Goal: Information Seeking & Learning: Learn about a topic

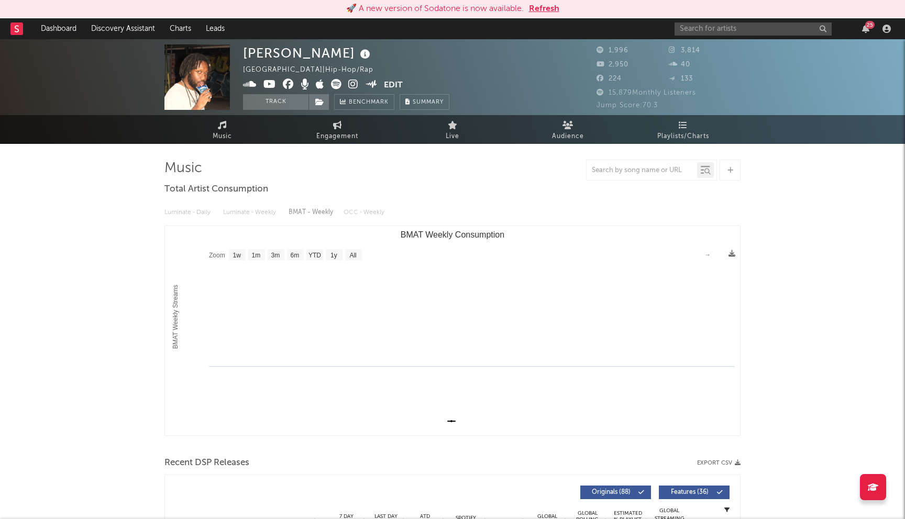
select select "1w"
click at [542, 8] on button "Refresh" at bounding box center [544, 9] width 30 height 13
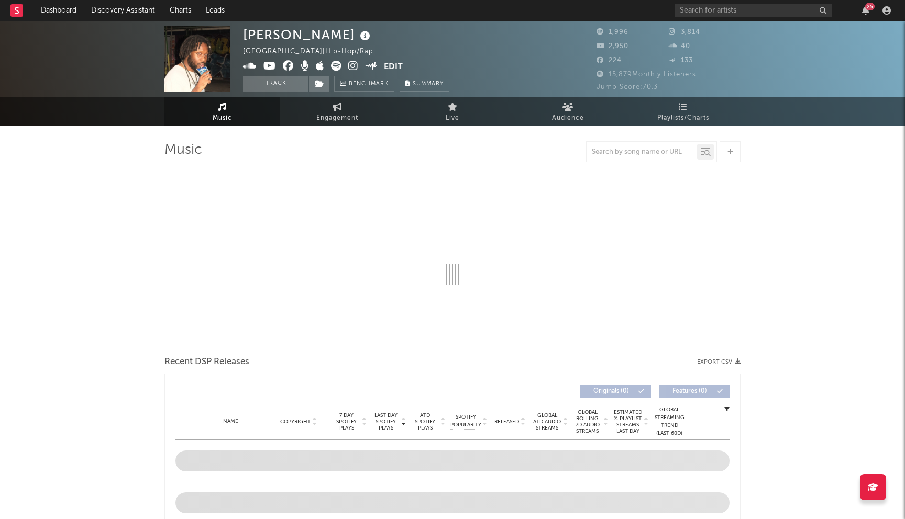
select select "1w"
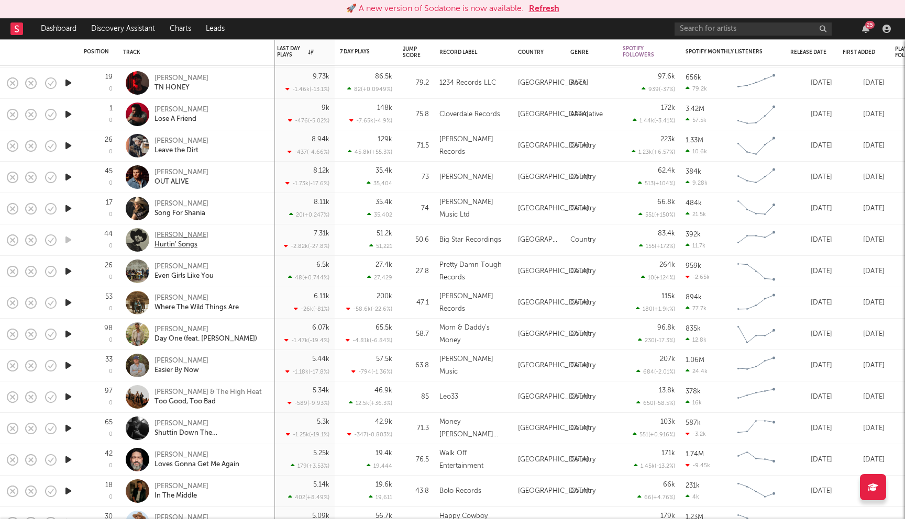
click at [185, 238] on div "Brett Kissel" at bounding box center [181, 235] width 54 height 9
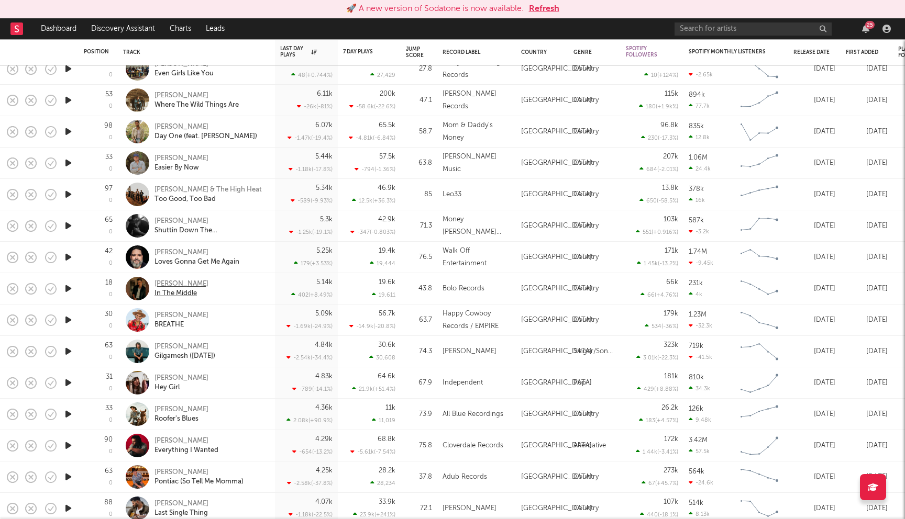
click at [180, 284] on div "Austin Burke" at bounding box center [181, 284] width 54 height 9
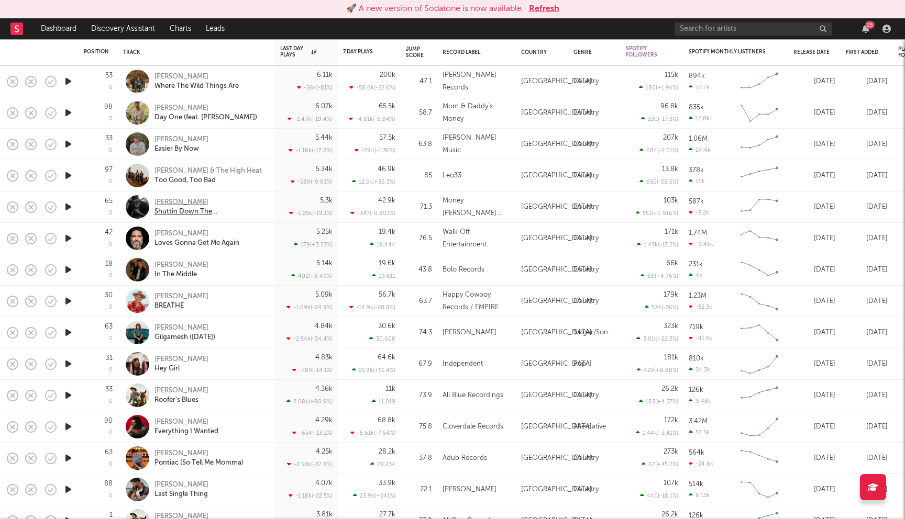
click at [176, 202] on div "Don Louis" at bounding box center [210, 202] width 113 height 9
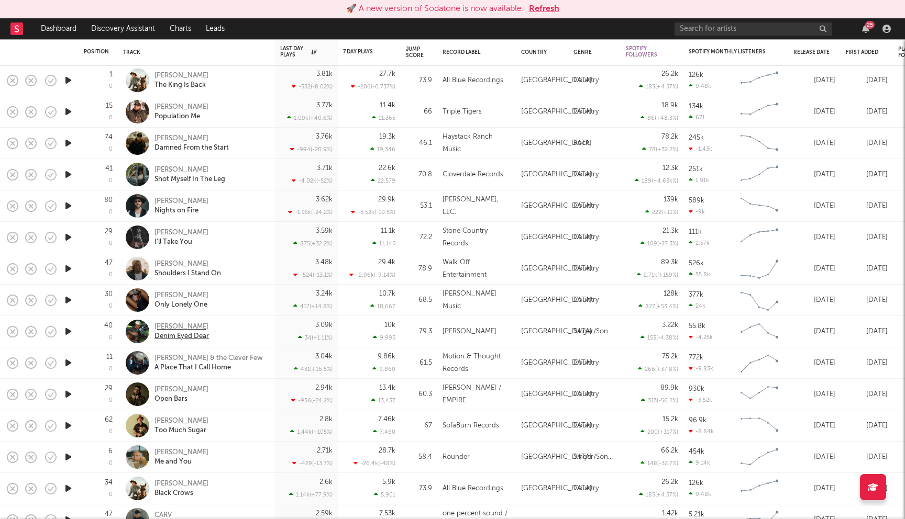
click at [178, 328] on div "Noah James" at bounding box center [181, 327] width 54 height 9
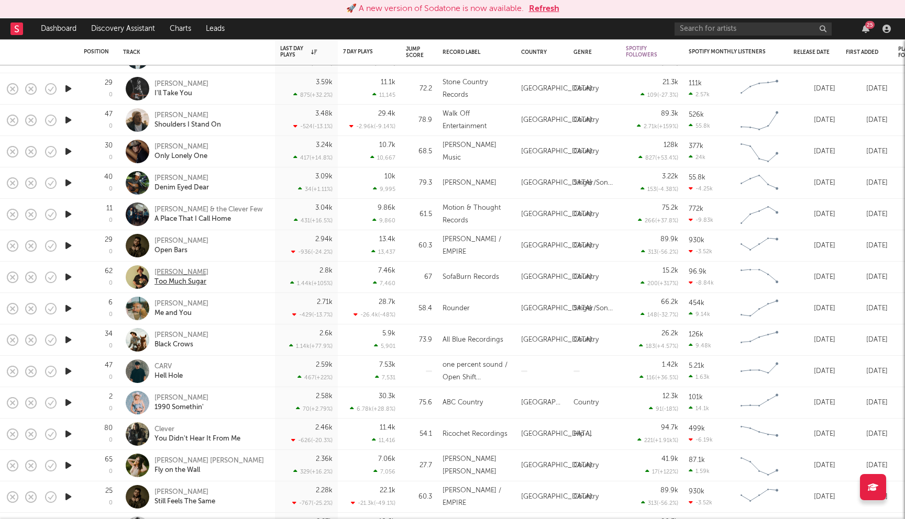
click at [186, 272] on div "Jeremy Pinnell" at bounding box center [181, 272] width 54 height 9
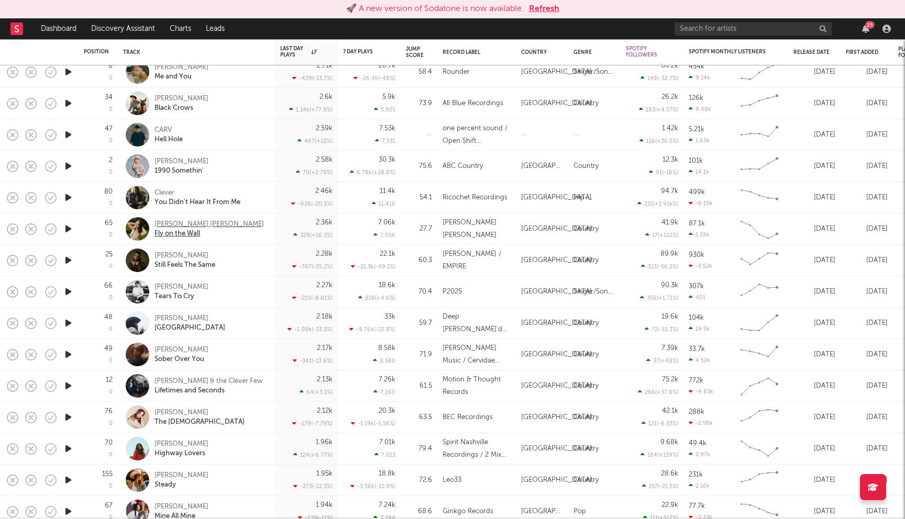
click at [213, 223] on div "[PERSON_NAME] [PERSON_NAME]" at bounding box center [208, 224] width 109 height 9
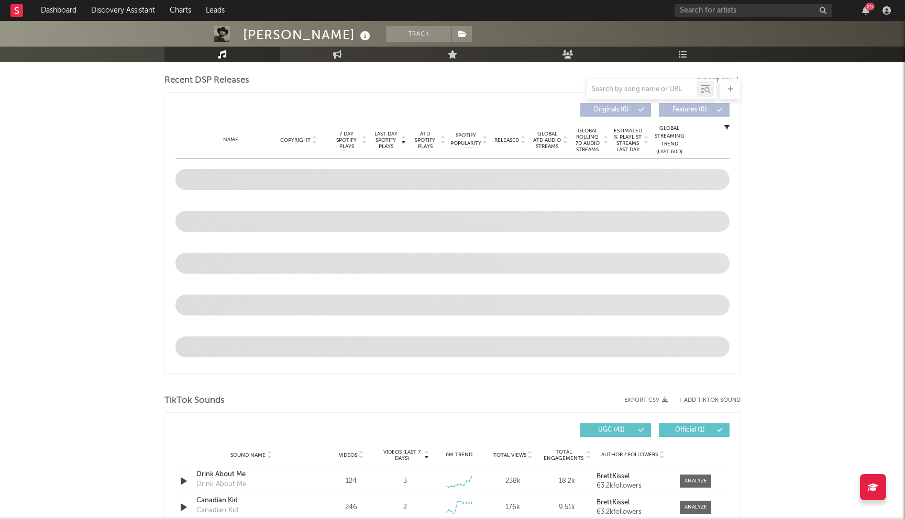
scroll to position [364, 0]
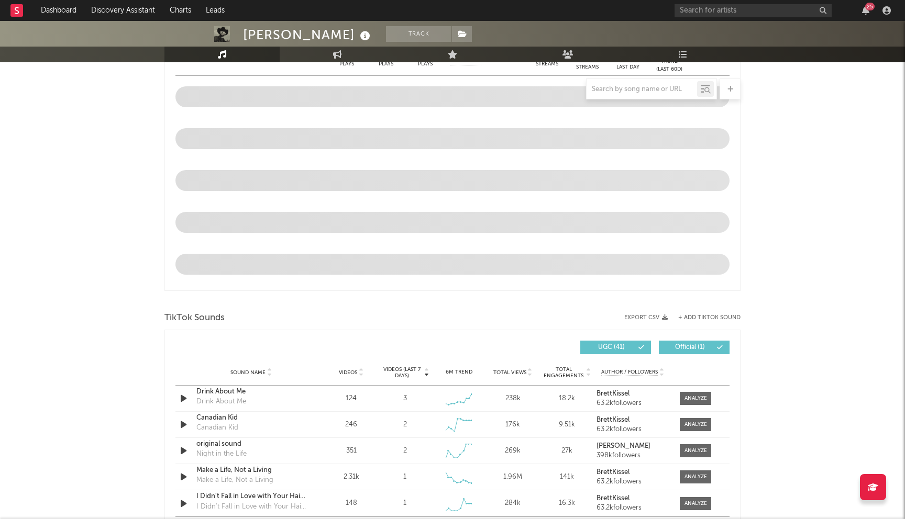
select select "6m"
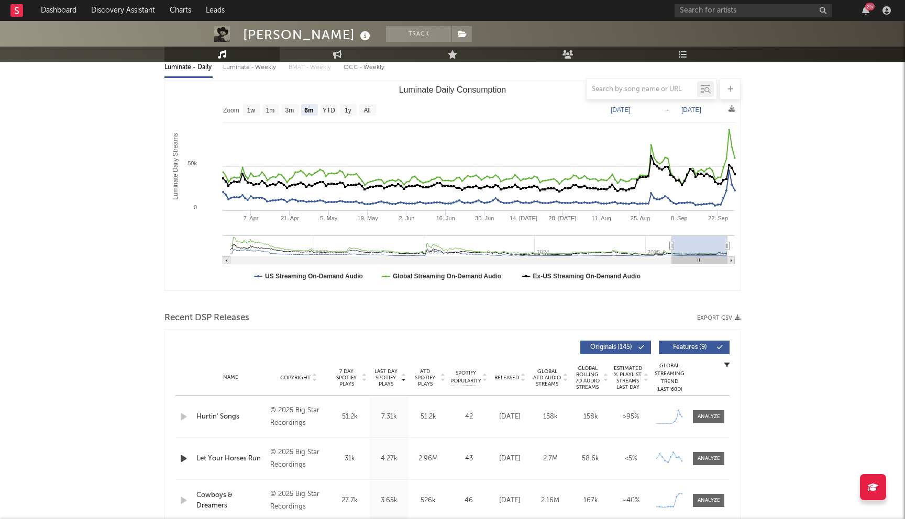
scroll to position [0, 0]
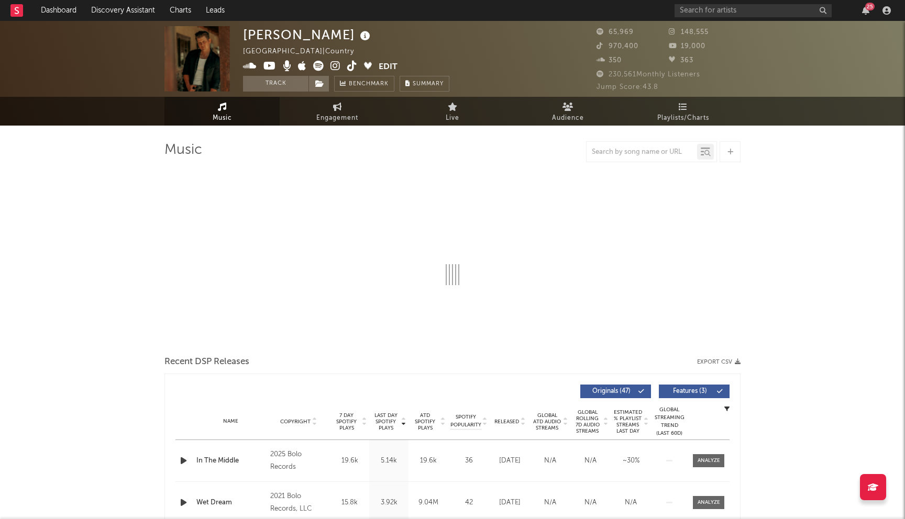
select select "6m"
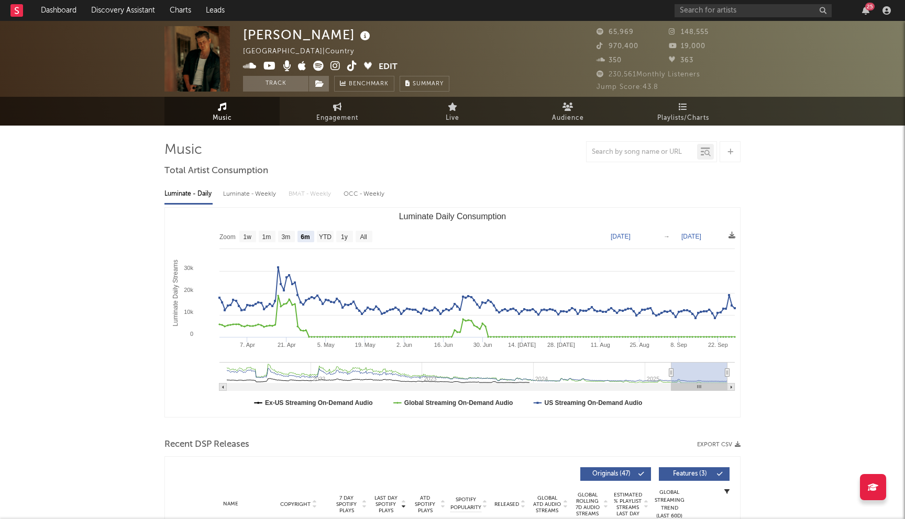
click at [337, 65] on icon at bounding box center [335, 66] width 10 height 10
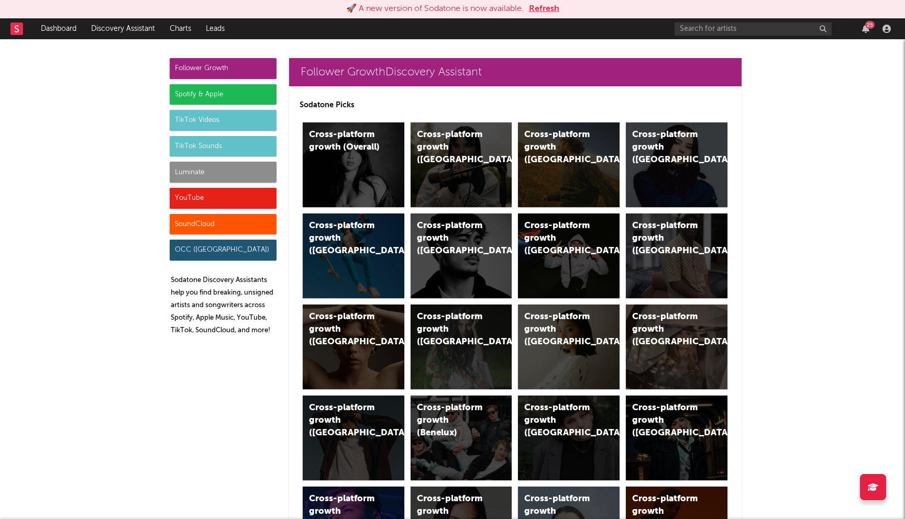
click at [536, 12] on button "Refresh" at bounding box center [544, 9] width 30 height 13
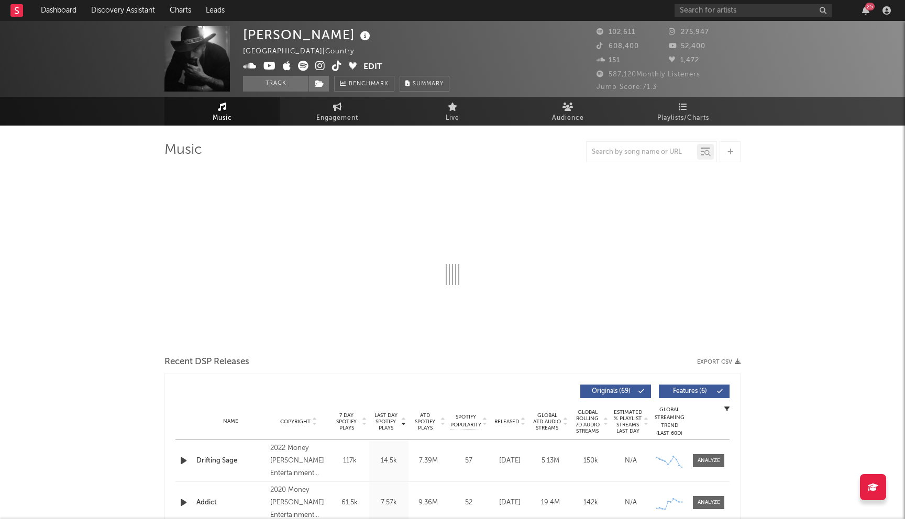
select select "6m"
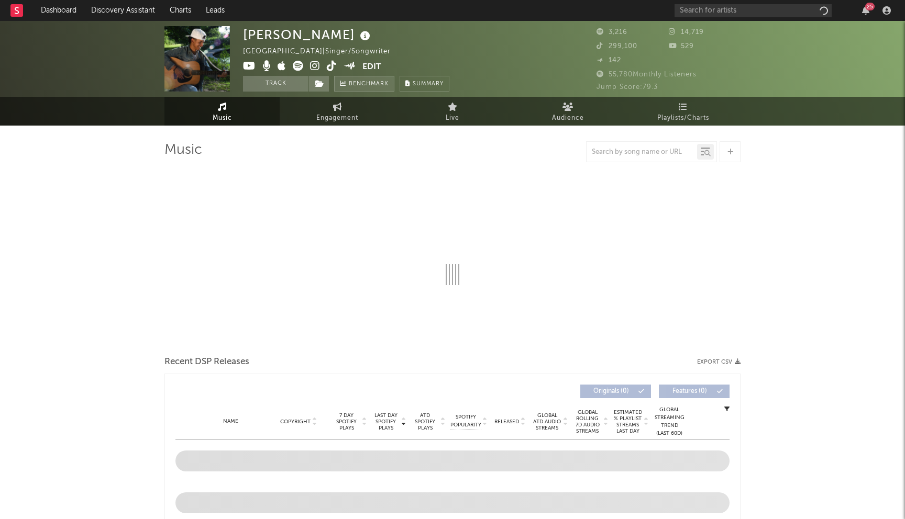
select select "6m"
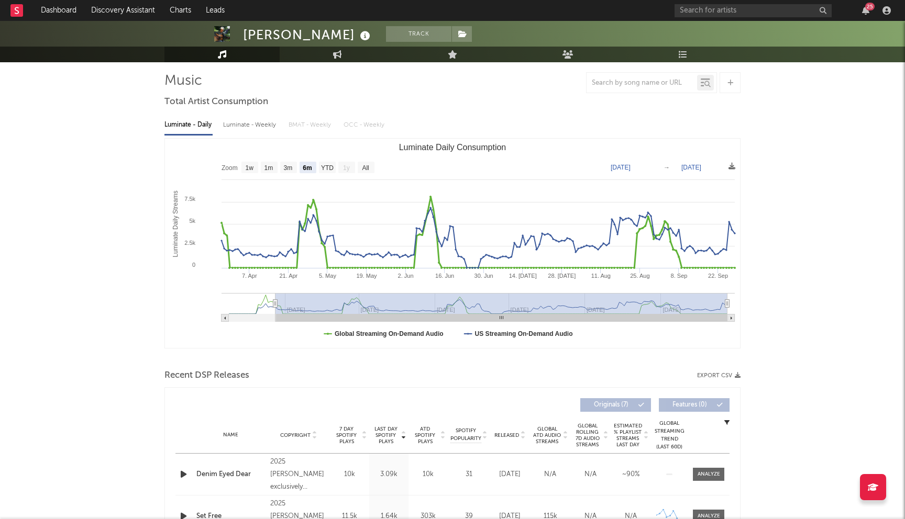
scroll to position [45, 0]
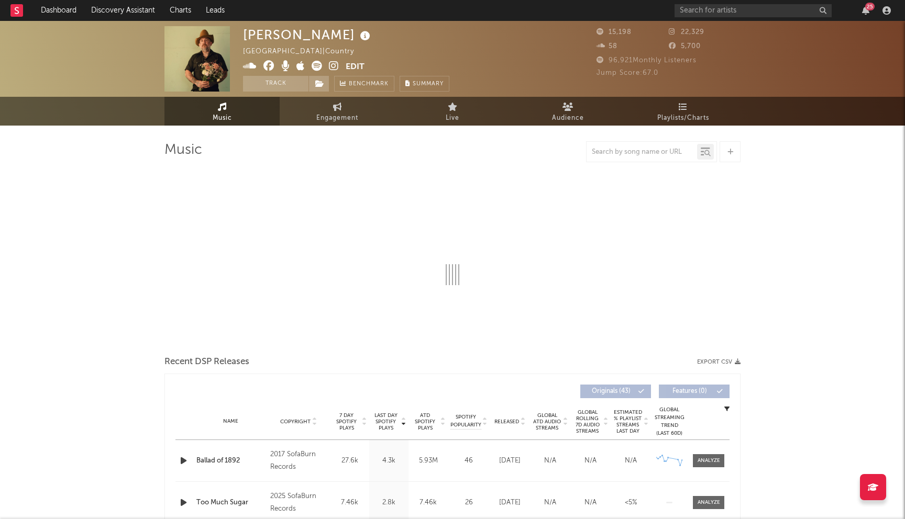
select select "6m"
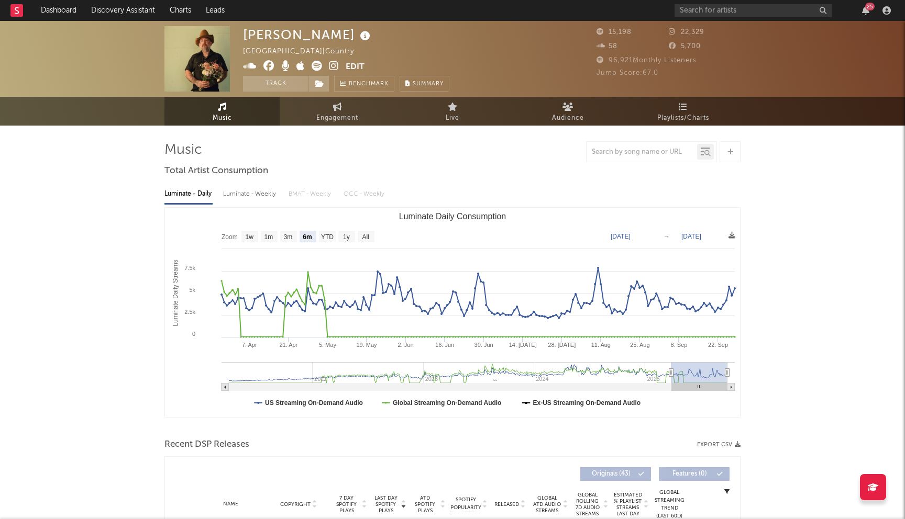
click at [267, 65] on icon at bounding box center [268, 66] width 11 height 10
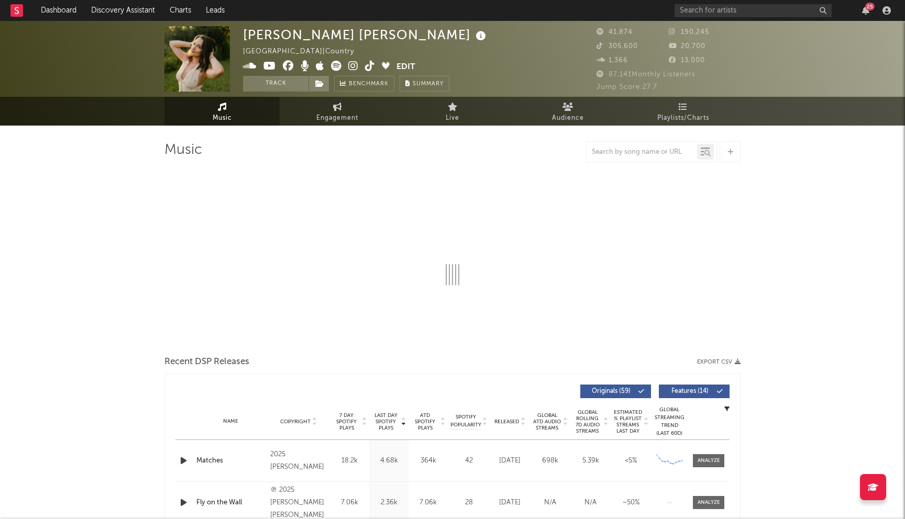
select select "6m"
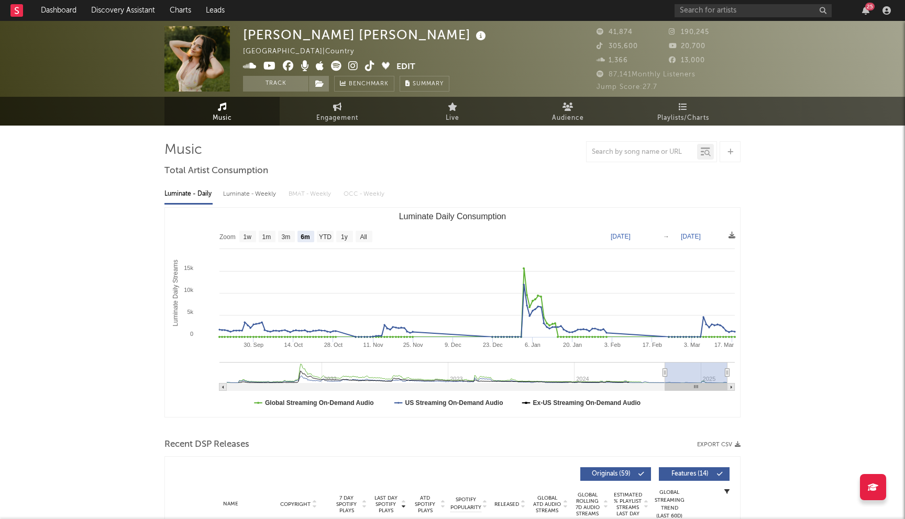
click at [290, 69] on icon at bounding box center [288, 66] width 11 height 10
